Goal: Complete application form

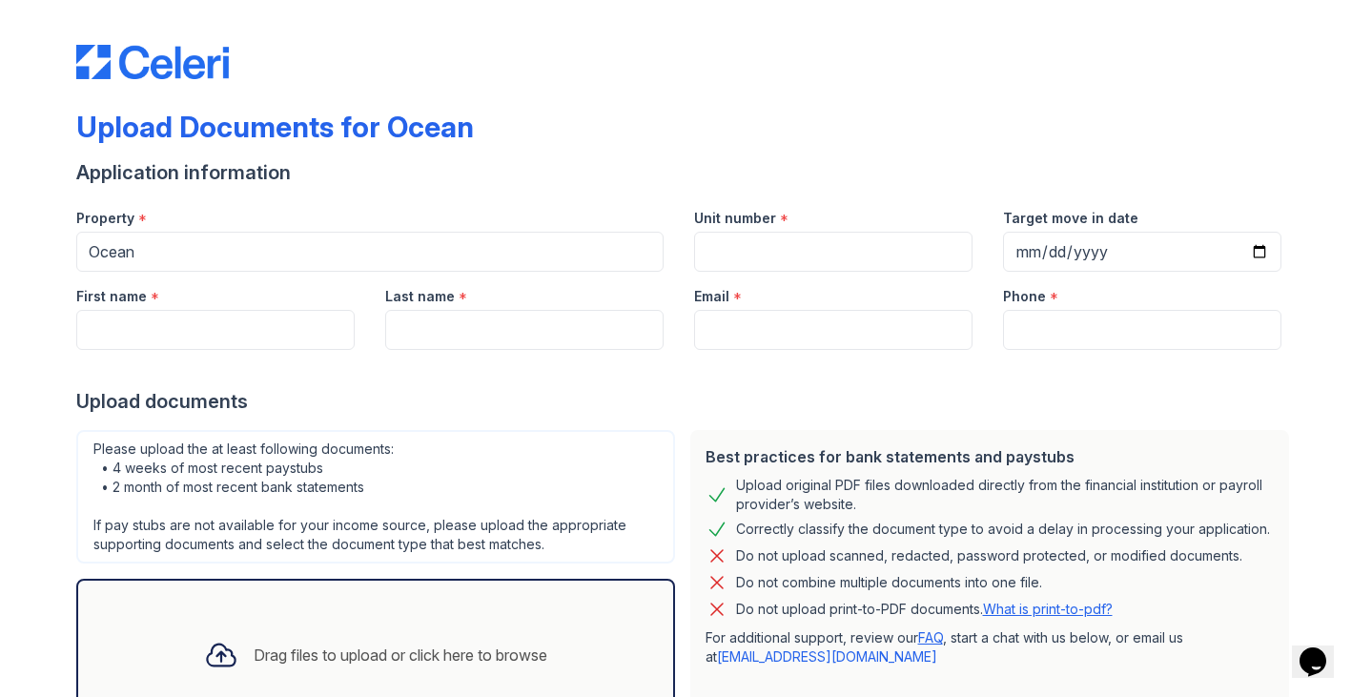
scroll to position [19, 0]
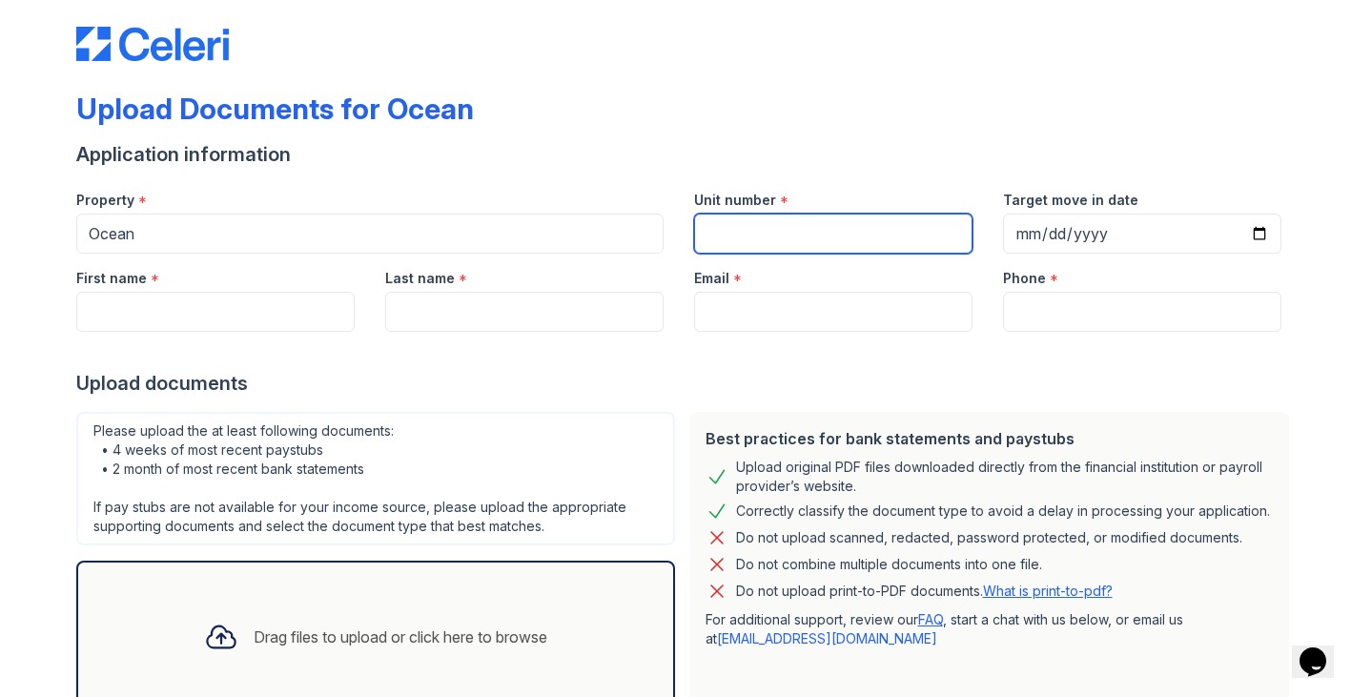
click at [749, 237] on input "Unit number" at bounding box center [833, 234] width 278 height 40
type input "1725"
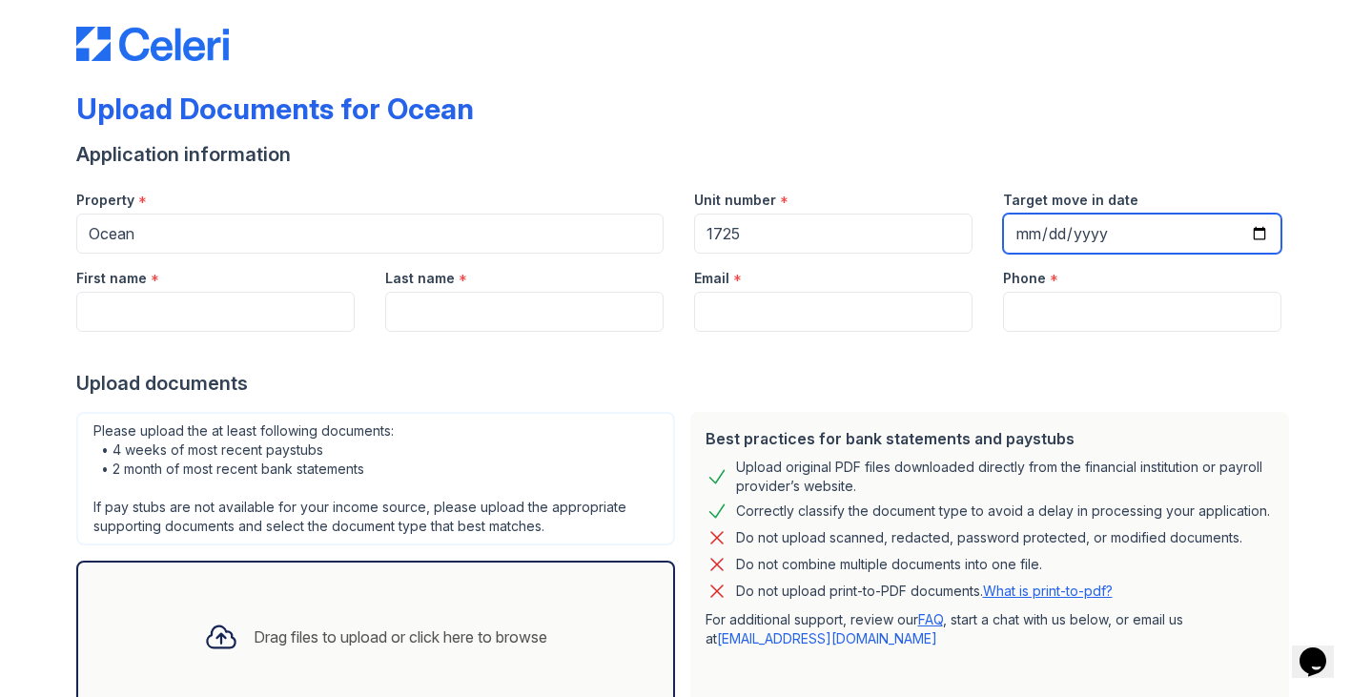
click at [1028, 227] on input "Target move in date" at bounding box center [1142, 234] width 278 height 40
type input "2025-11-01"
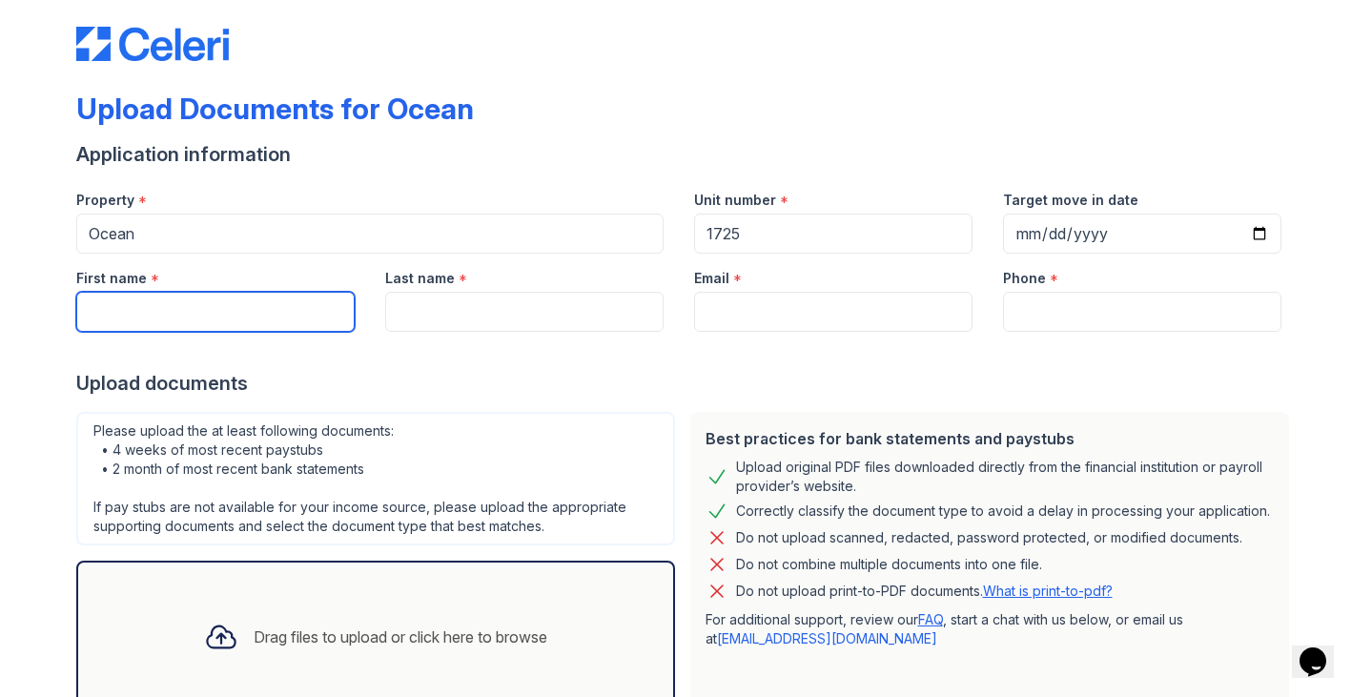
click at [249, 311] on input "First name" at bounding box center [215, 312] width 278 height 40
type input "Stephanie"
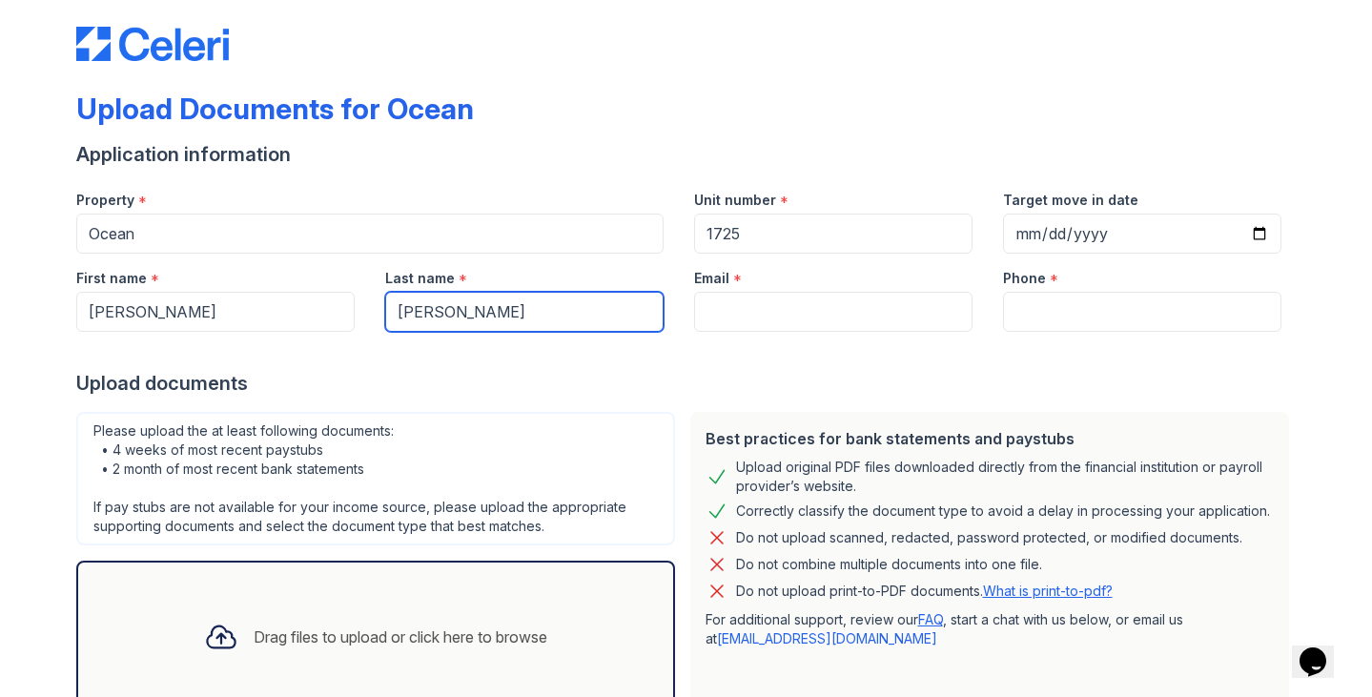
type input "DiGuiseppe"
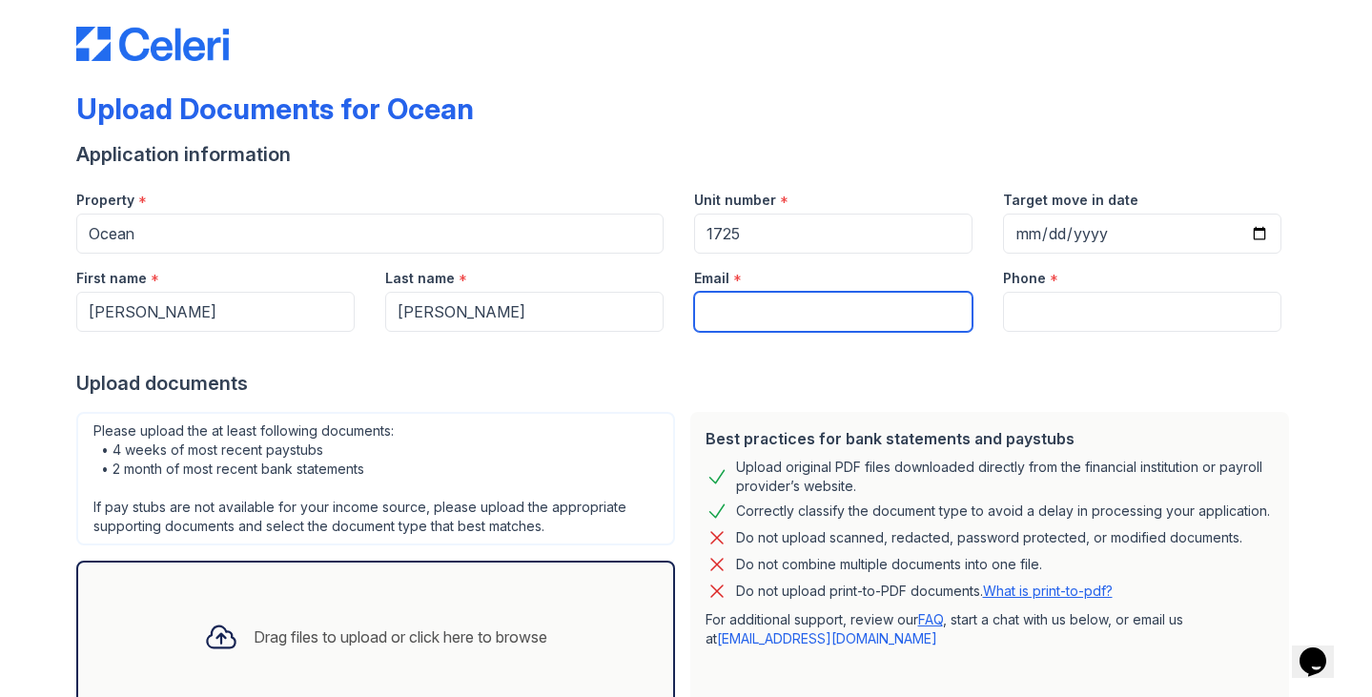
click at [767, 312] on input "Email" at bounding box center [833, 312] width 278 height 40
type input "d"
type input "stephaniediguiseppe@gmail.com"
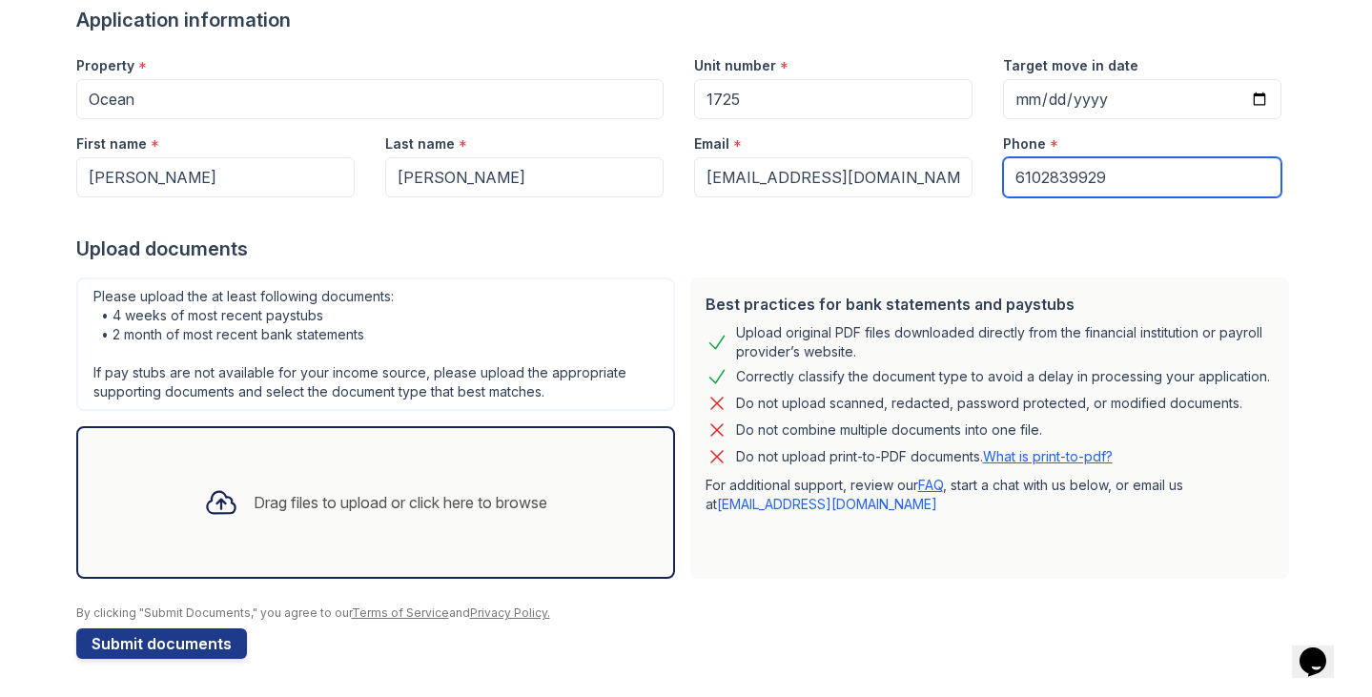
scroll to position [0, 0]
type input "6102839929"
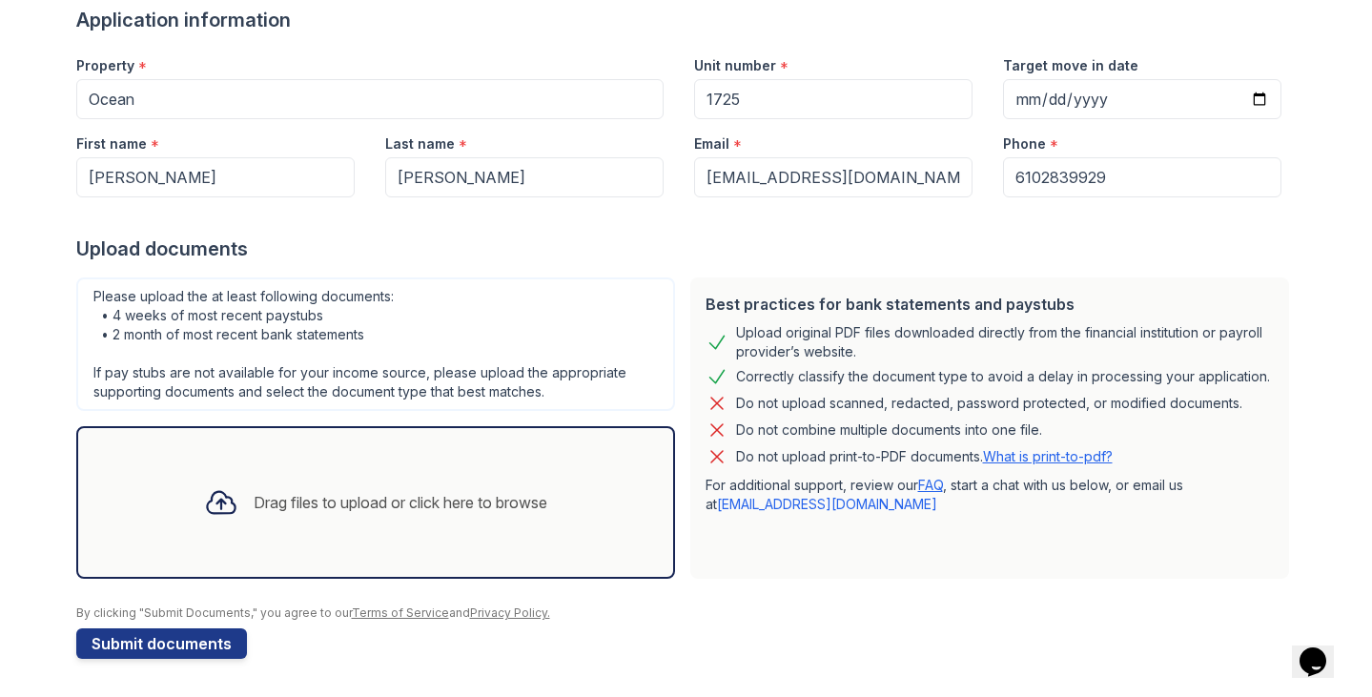
click at [412, 518] on div "Drag files to upload or click here to browse" at bounding box center [376, 502] width 374 height 65
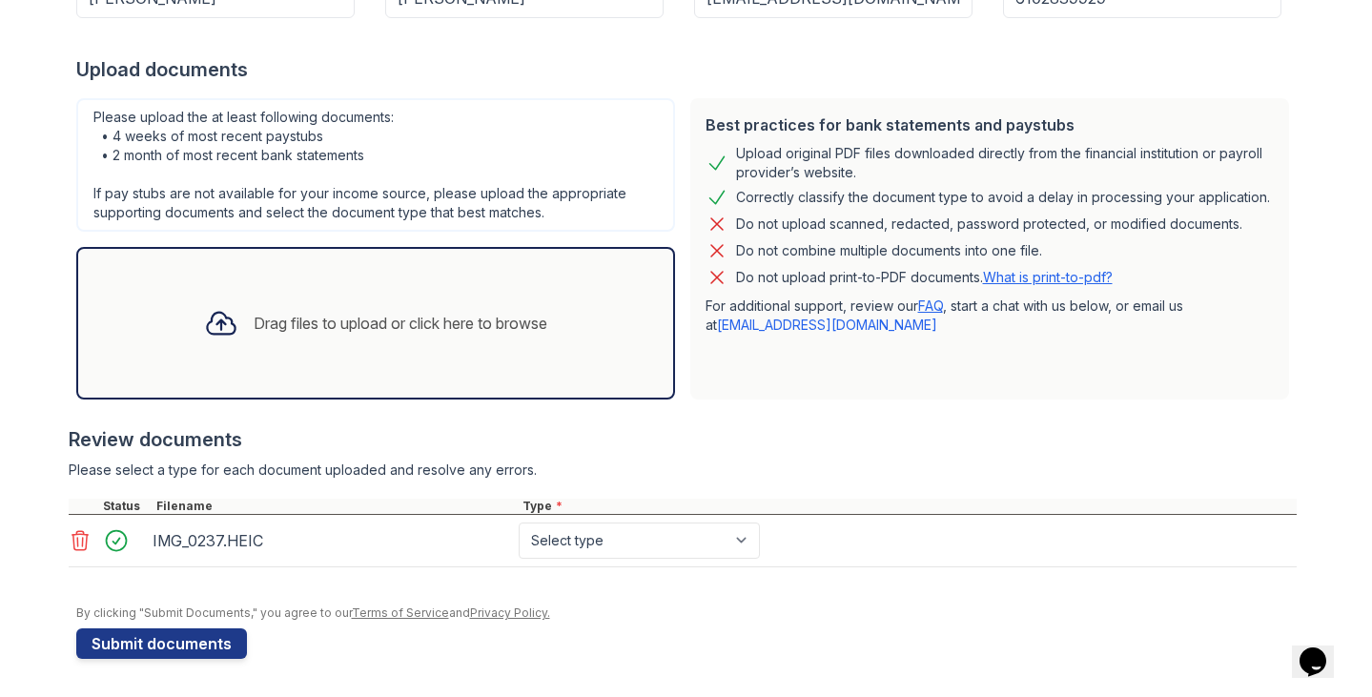
scroll to position [333, 0]
click at [436, 336] on div "Drag files to upload or click here to browse" at bounding box center [376, 323] width 374 height 65
select select "other"
click at [377, 301] on div "Drag files to upload or click here to browse" at bounding box center [376, 323] width 374 height 65
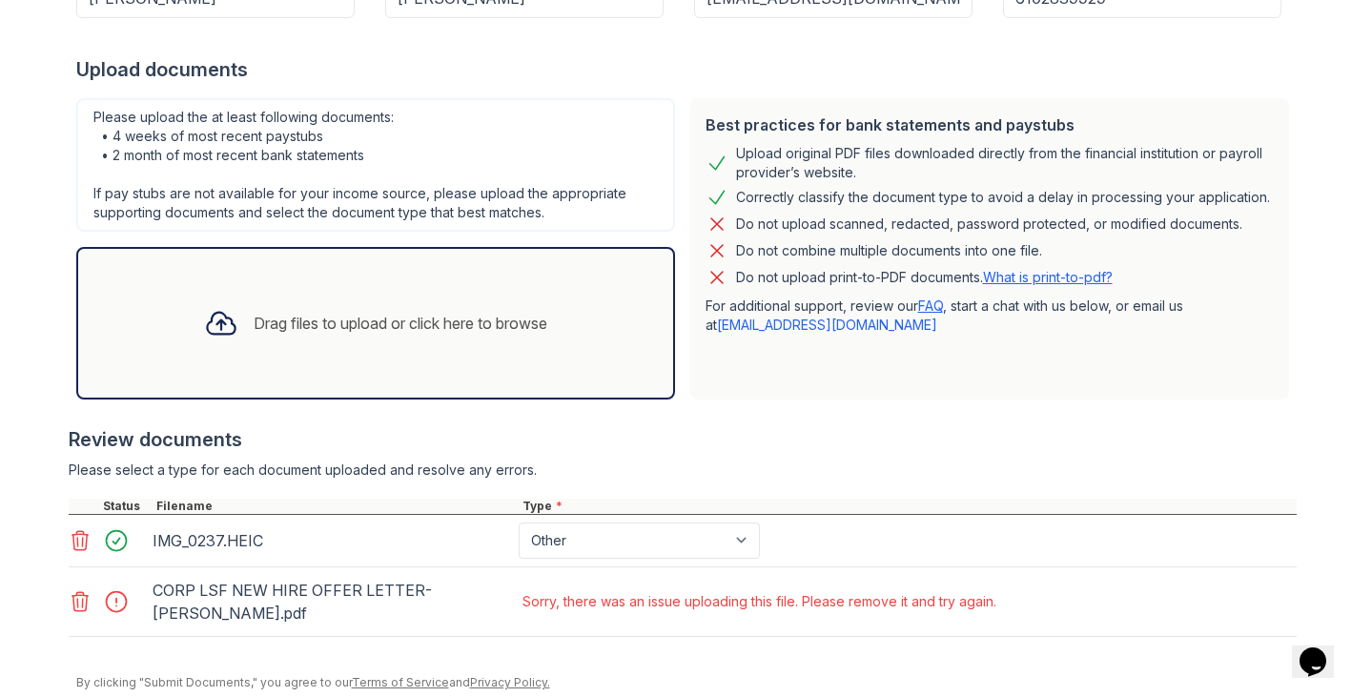
click at [580, 602] on div "Sorry, there was an issue uploading this file. Please remove it and try again." at bounding box center [759, 601] width 474 height 19
click at [76, 600] on icon at bounding box center [80, 601] width 23 height 23
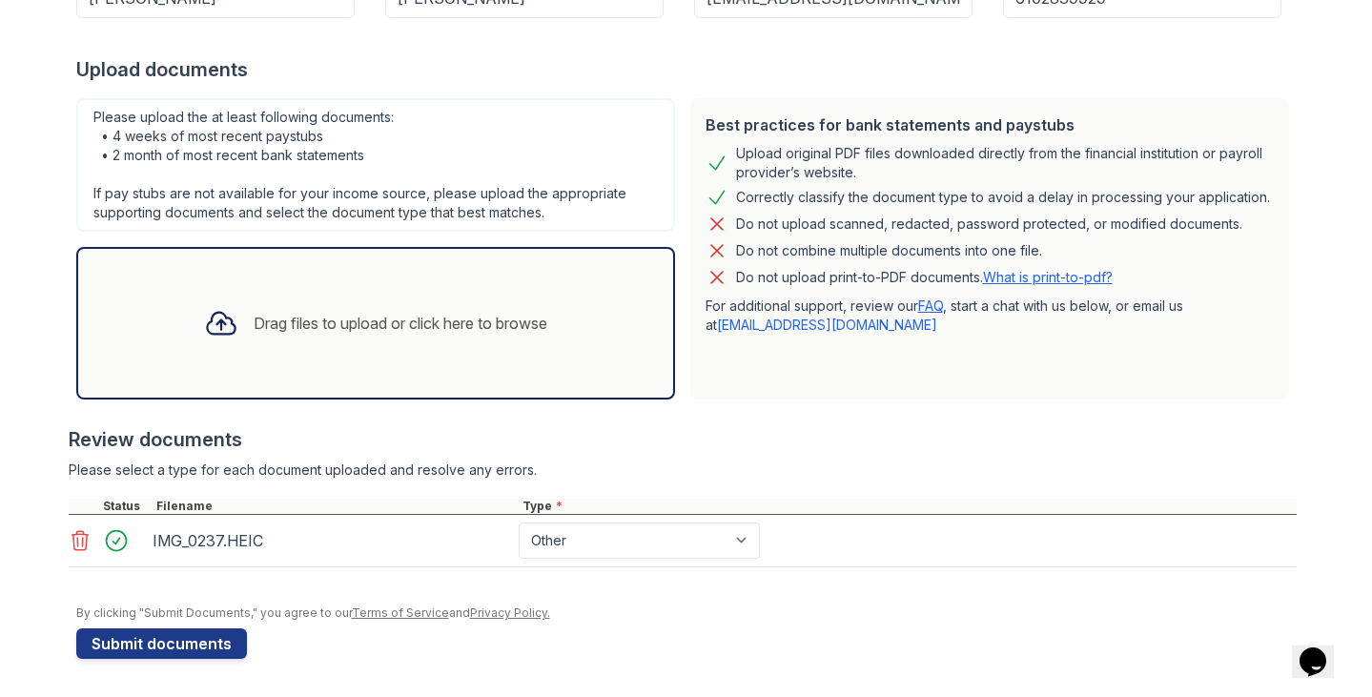
click at [287, 316] on div "Drag files to upload or click here to browse" at bounding box center [401, 323] width 294 height 23
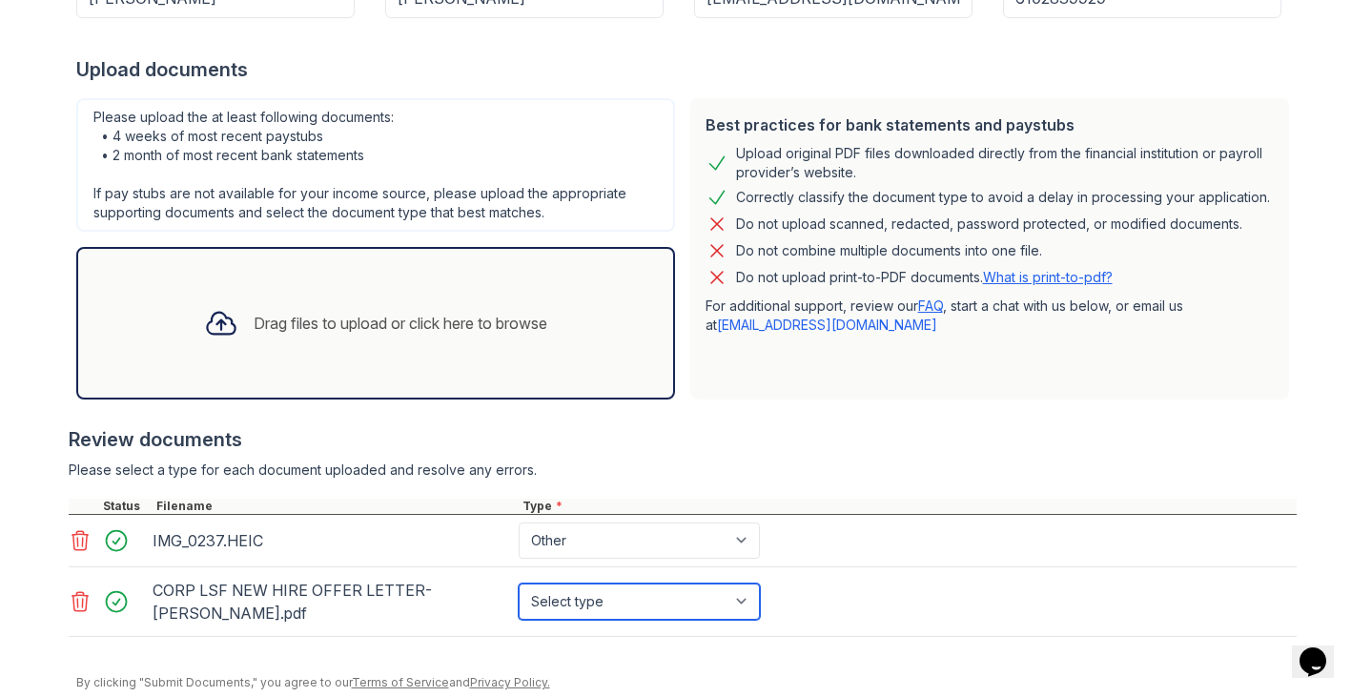
select select "offer_letter"
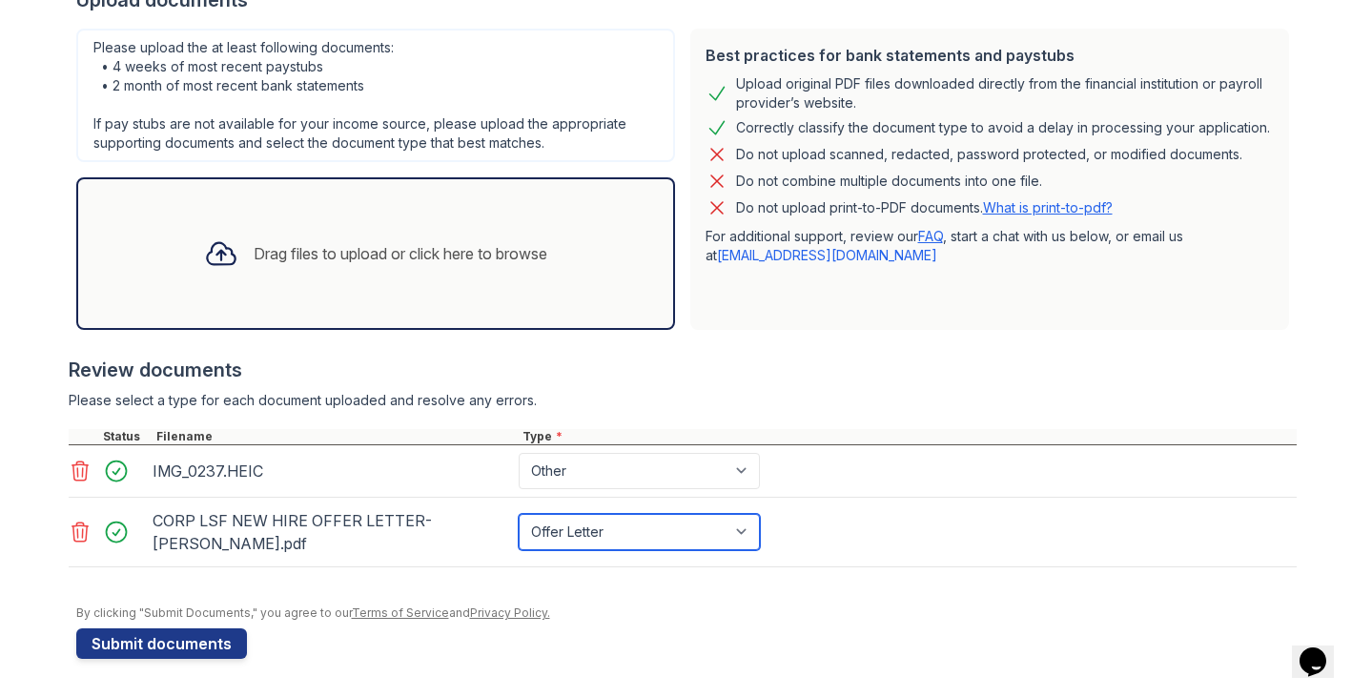
scroll to position [402, 0]
click at [423, 275] on div "Drag files to upload or click here to browse" at bounding box center [376, 253] width 374 height 65
click at [227, 243] on icon at bounding box center [221, 253] width 34 height 34
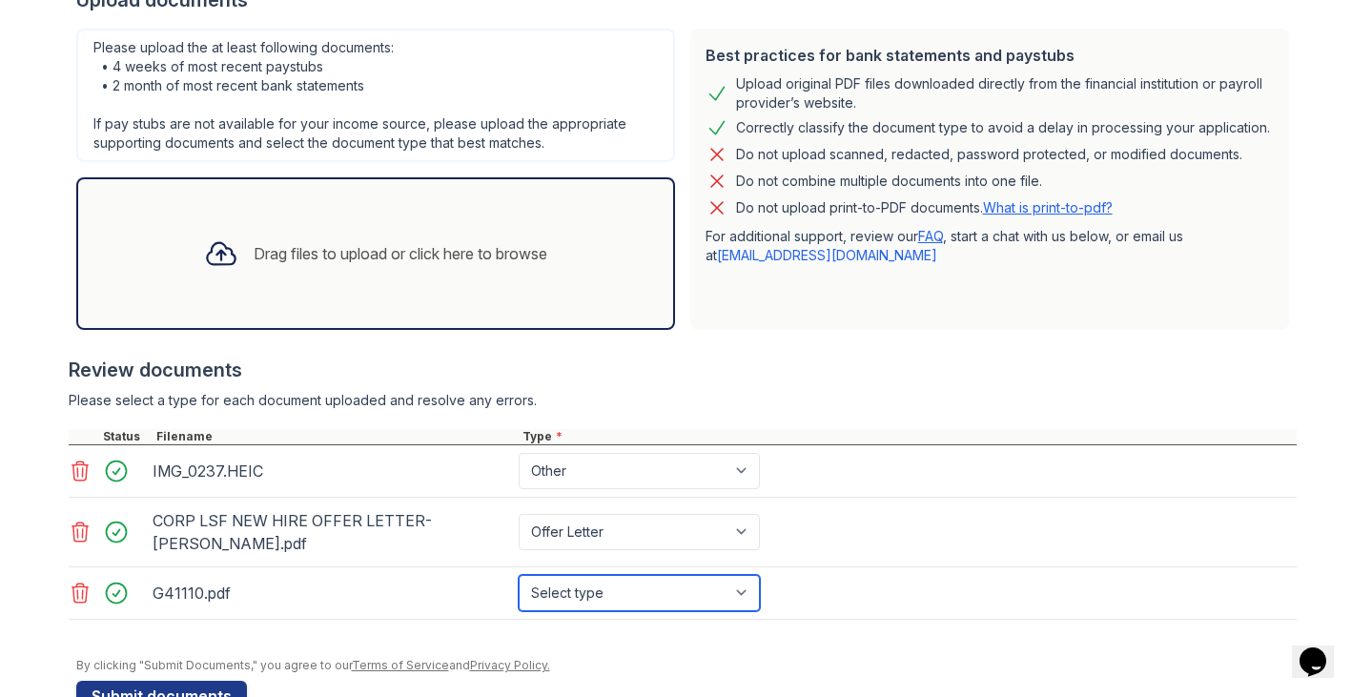
select select "tax_documents"
click at [244, 253] on div "Drag files to upload or click here to browse" at bounding box center [376, 253] width 374 height 65
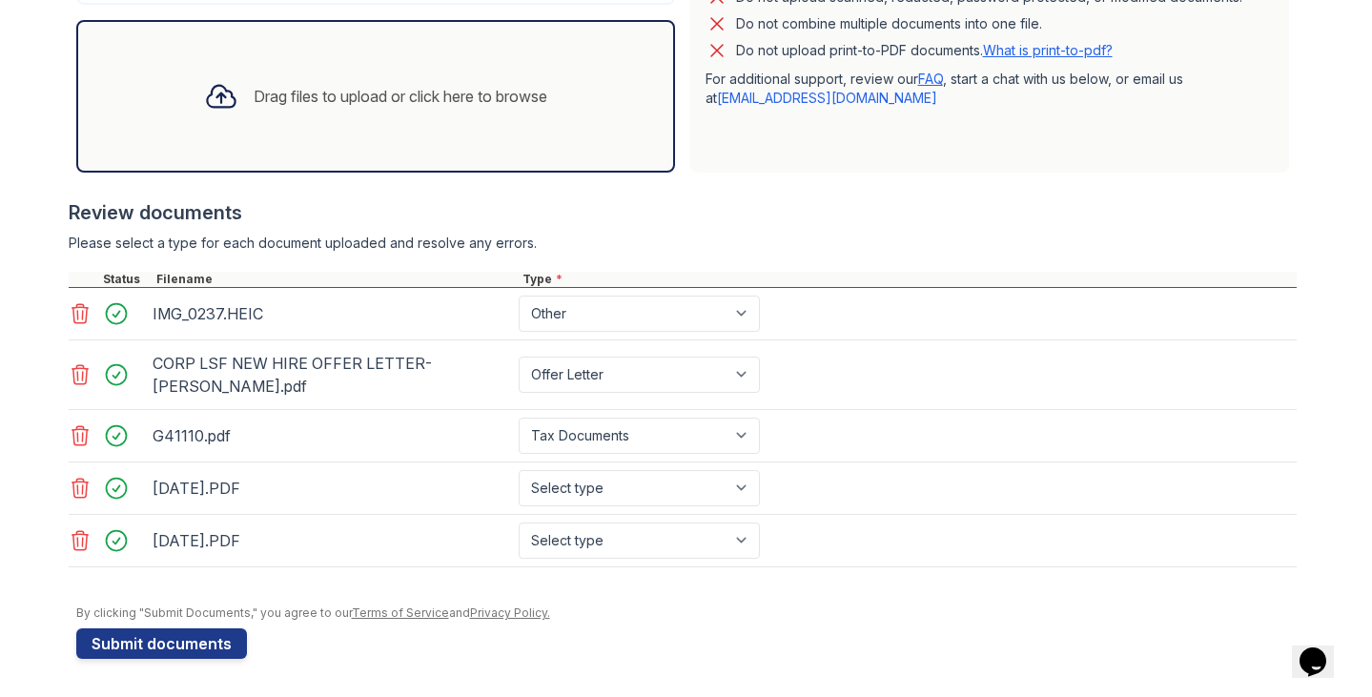
scroll to position [560, 0]
select select "paystub"
click at [795, 211] on div "Review documents" at bounding box center [683, 212] width 1228 height 27
click at [457, 77] on div "Drag files to upload or click here to browse" at bounding box center [376, 96] width 374 height 65
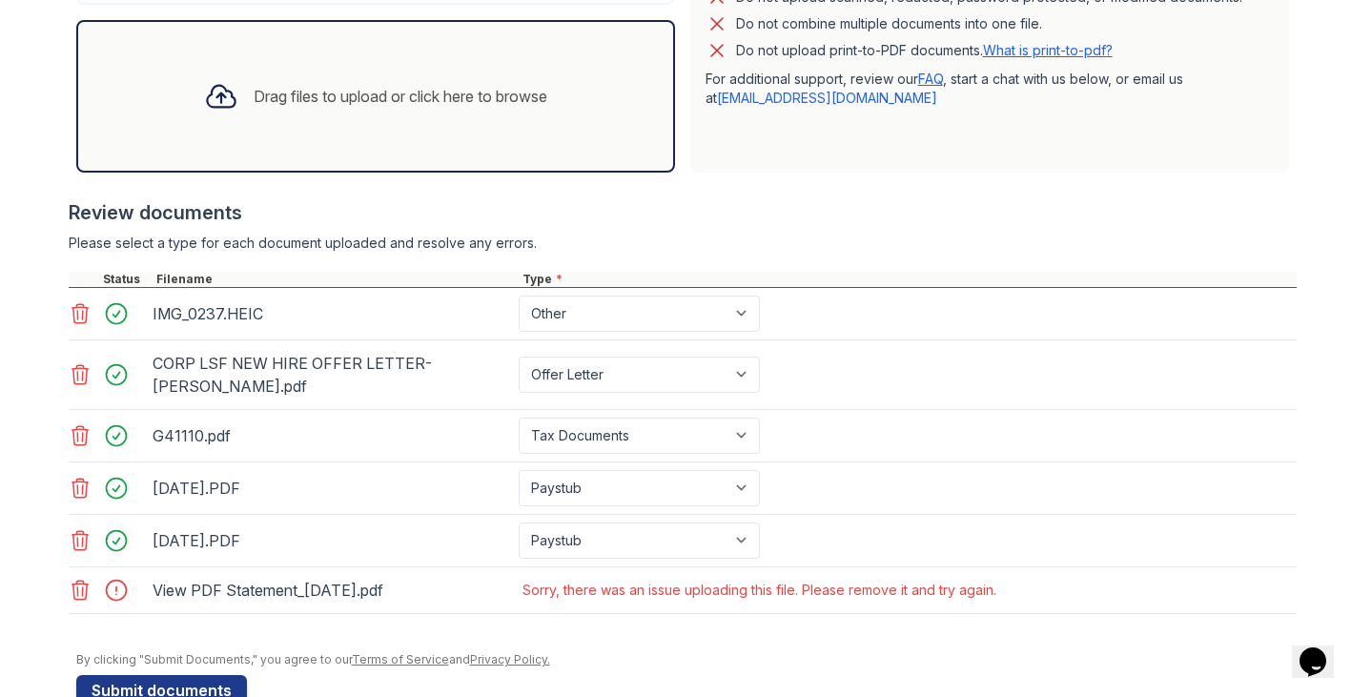
click at [731, 199] on div "Review documents" at bounding box center [683, 212] width 1228 height 27
click at [81, 588] on icon at bounding box center [80, 590] width 23 height 23
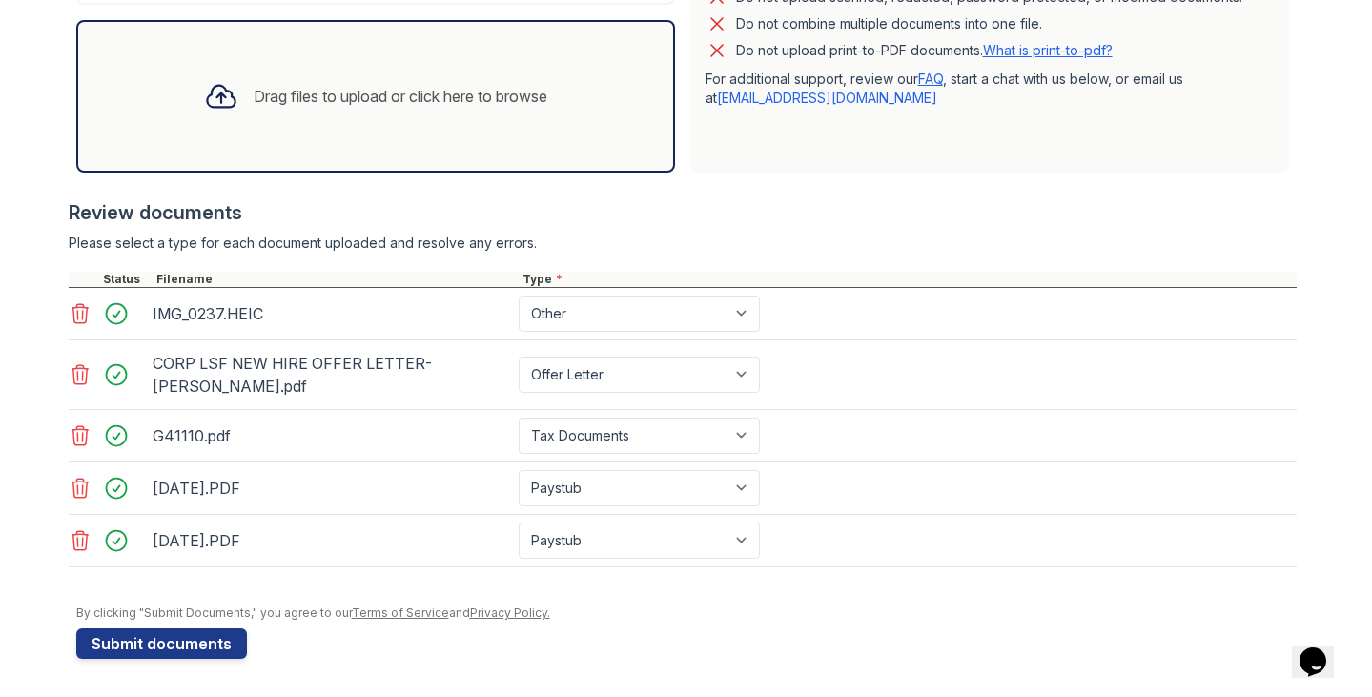
click at [295, 116] on div "Drag files to upload or click here to browse" at bounding box center [376, 96] width 374 height 65
click at [923, 426] on div "G41110.pdf Select type Paystub Bank Statement Offer Letter Tax Documents Benefi…" at bounding box center [683, 436] width 1228 height 52
click at [163, 621] on form "Application information Property * Ocean Unit number * 1725 Target move in date…" at bounding box center [686, 130] width 1220 height 1058
click at [160, 631] on button "Submit documents" at bounding box center [161, 643] width 171 height 31
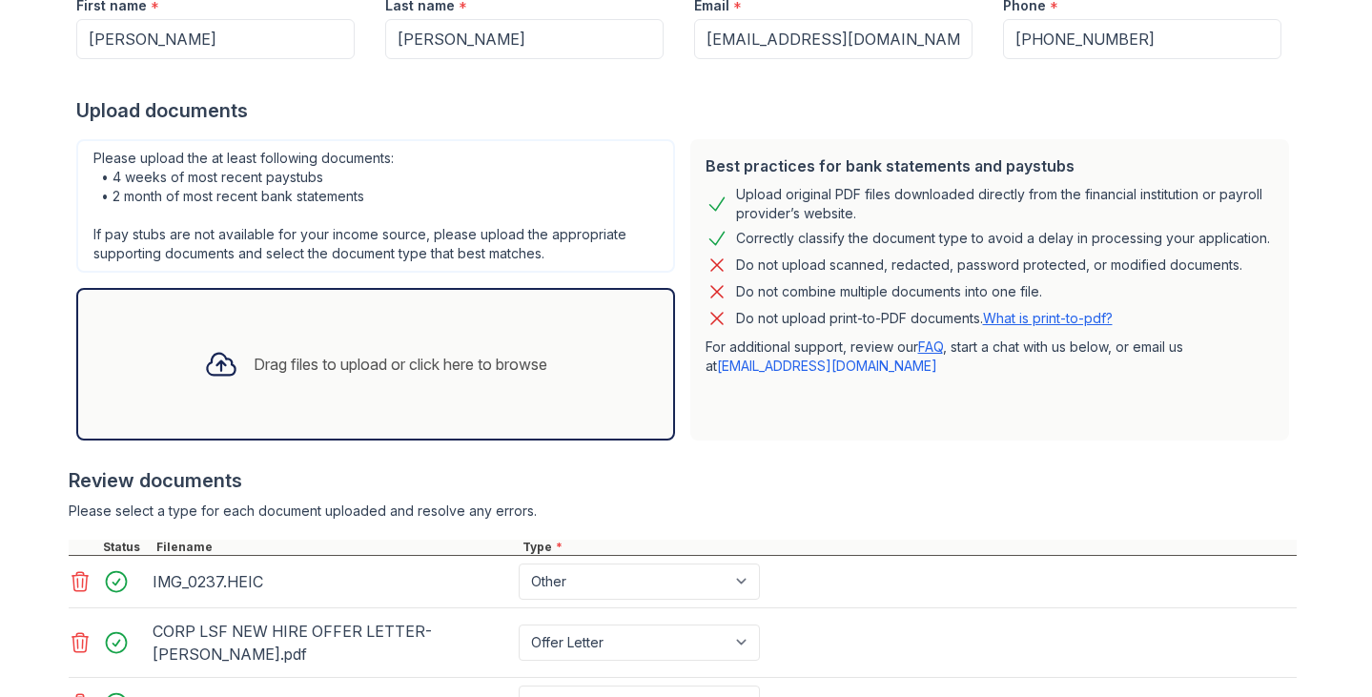
scroll to position [316, 0]
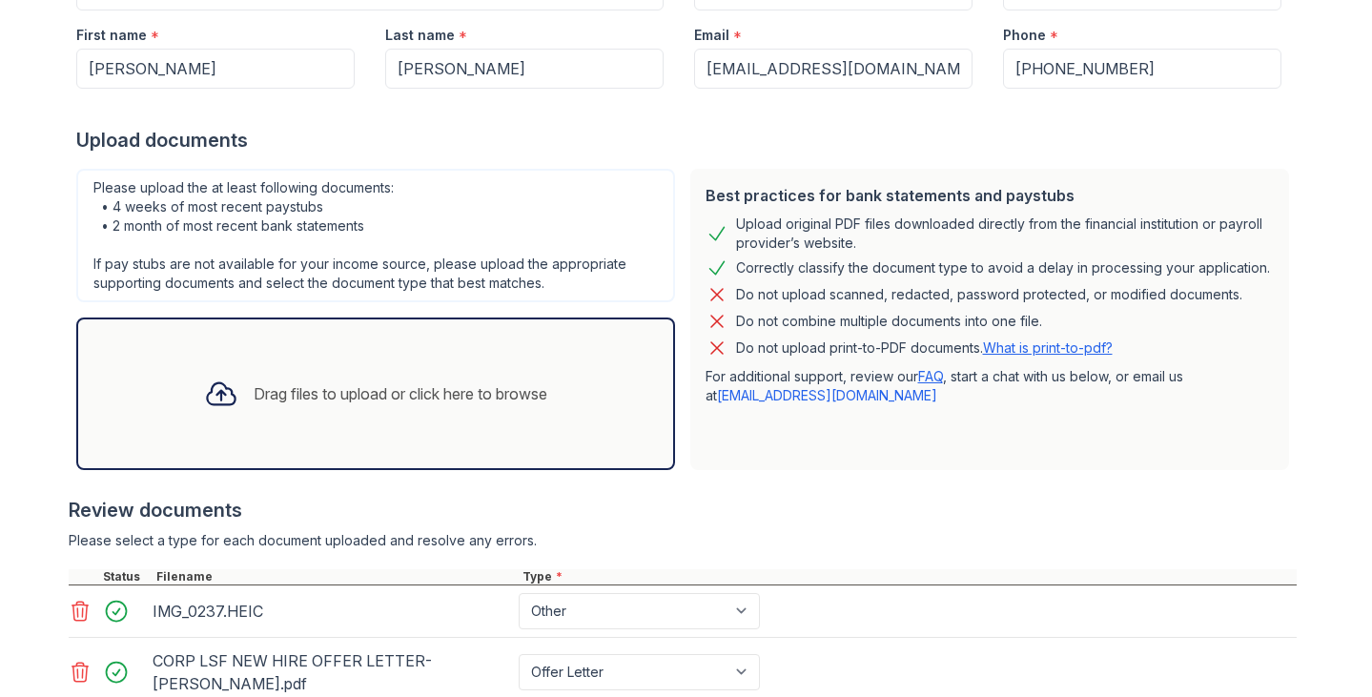
click at [385, 384] on div "Drag files to upload or click here to browse" at bounding box center [401, 393] width 294 height 23
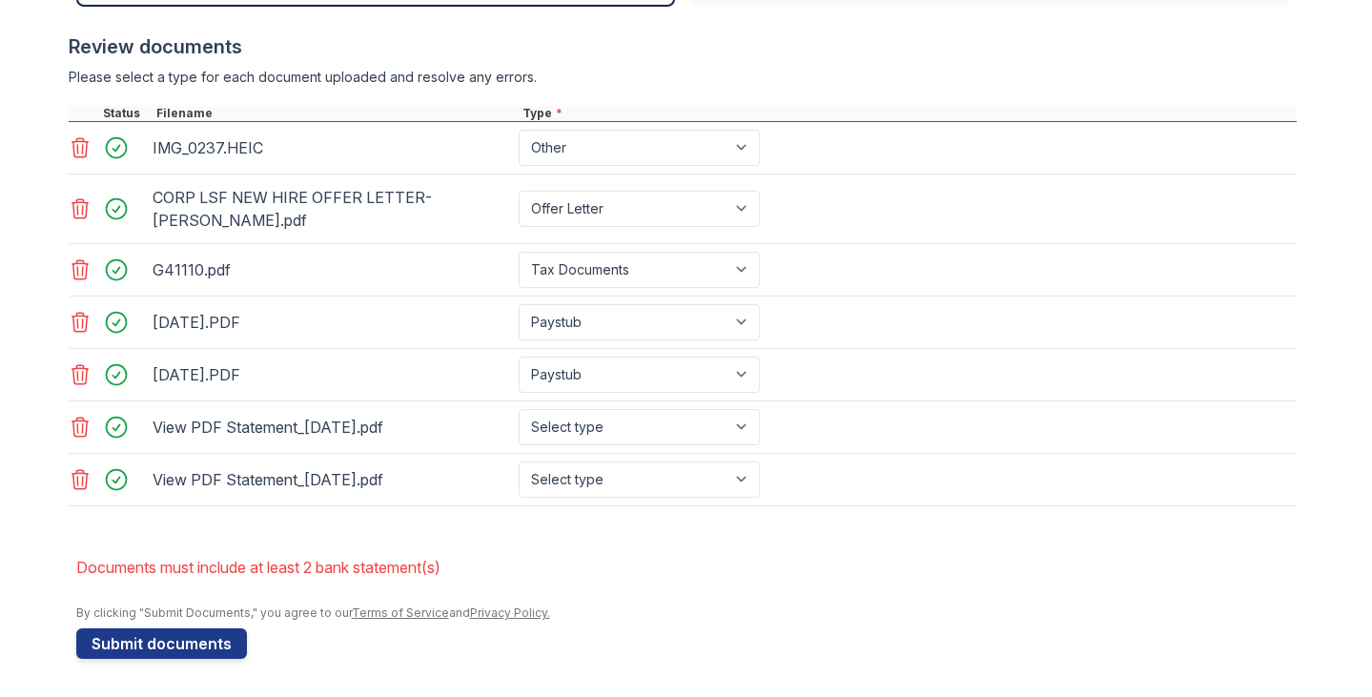
scroll to position [779, 0]
select select "bank_statement"
click at [172, 640] on button "Submit documents" at bounding box center [161, 643] width 171 height 31
